Goal: Task Accomplishment & Management: Manage account settings

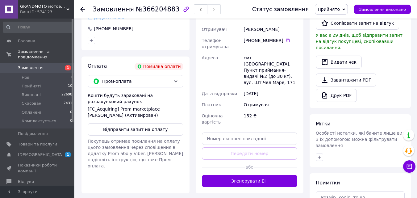
scroll to position [216, 0]
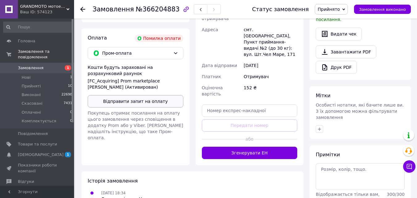
click at [116, 95] on button "Відправити запит на оплату" at bounding box center [136, 101] width 96 height 12
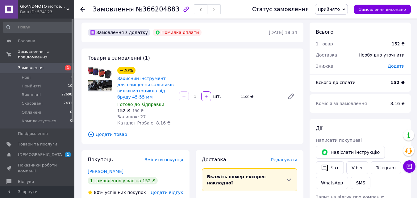
scroll to position [0, 0]
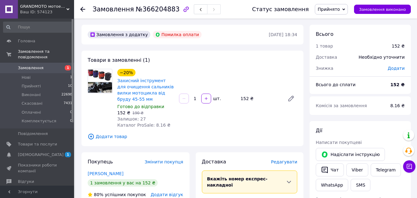
click at [81, 8] on use at bounding box center [82, 9] width 5 height 5
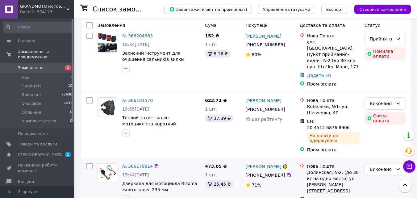
scroll to position [802, 0]
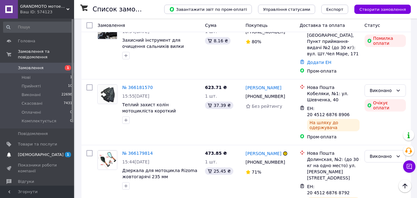
click at [30, 152] on span "[DEMOGRAPHIC_DATA]" at bounding box center [41, 155] width 46 height 6
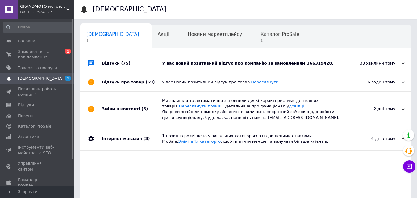
click at [243, 57] on div "У вас новий позитивний відгук про компанію за замовленням 366319428." at bounding box center [252, 63] width 181 height 19
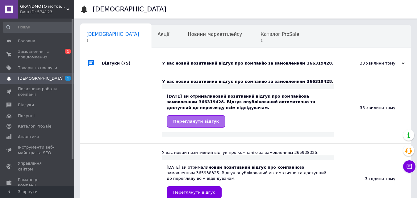
click at [193, 121] on span "Переглянути відгук" at bounding box center [196, 121] width 46 height 5
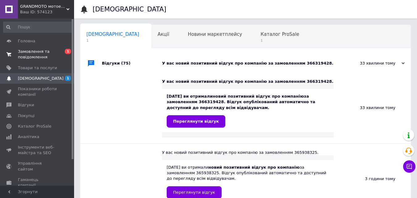
click at [37, 61] on link "Замовлення та повідомлення 0 1" at bounding box center [38, 54] width 76 height 16
